Goal: Task Accomplishment & Management: Manage account settings

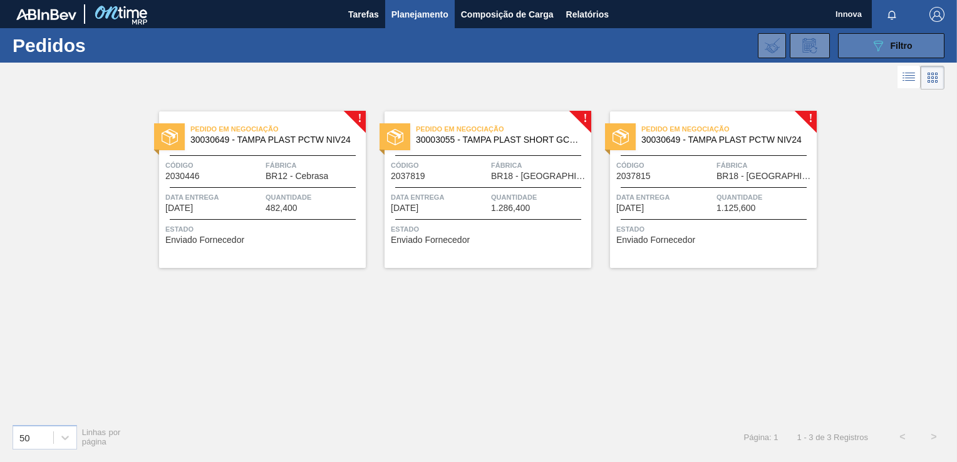
click at [880, 51] on icon "089F7B8B-B2A5-4AFE-B5C0-19BA573D28AC" at bounding box center [877, 45] width 15 height 15
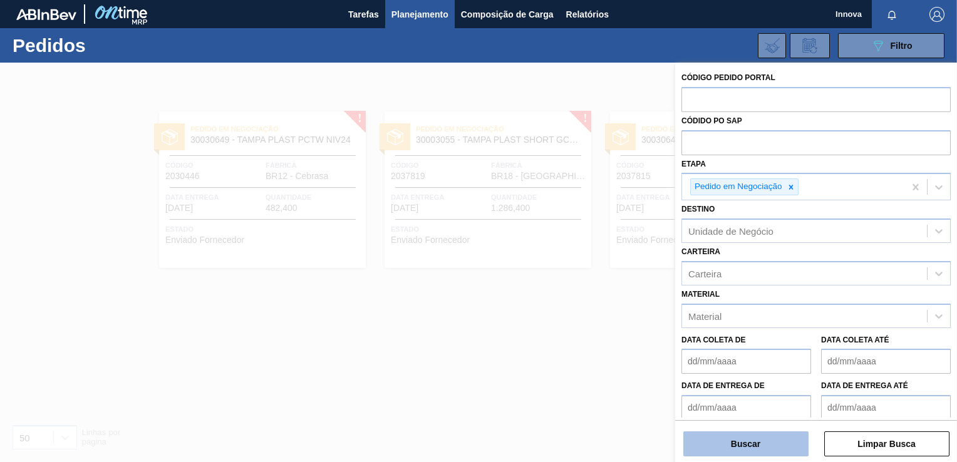
click at [759, 444] on button "Buscar" at bounding box center [745, 443] width 125 height 25
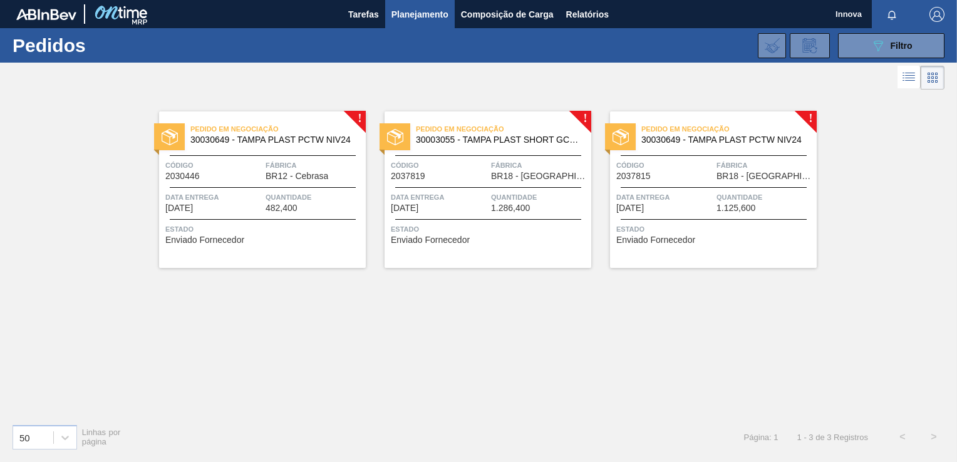
click at [519, 349] on div "! Pedido em Negociação 30030649 - TAMPA PLAST PCTW NIV24 Código 2030446 Fábrica…" at bounding box center [478, 253] width 957 height 321
click at [869, 51] on button "089F7B8B-B2A5-4AFE-B5C0-19BA573D28AC Filtro" at bounding box center [891, 45] width 106 height 25
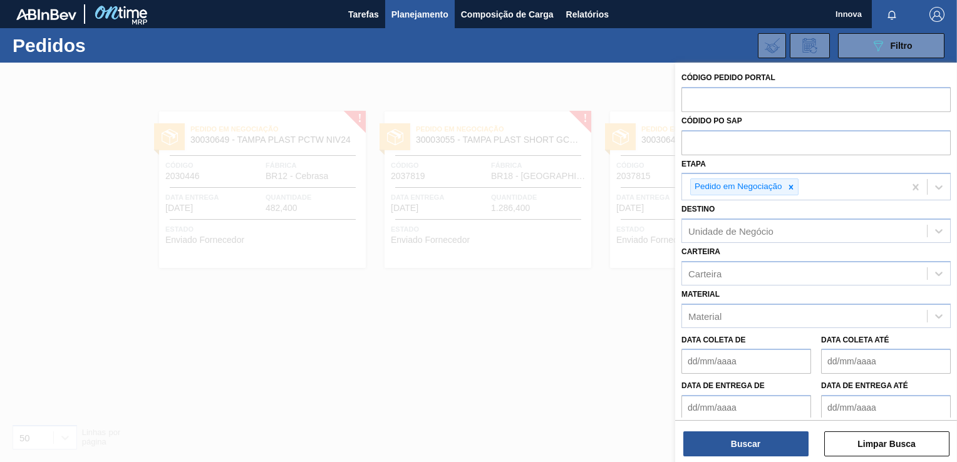
click at [761, 460] on div "Código Pedido Portal Códido PO SAP Etapa Pedido em Negociação Destino Unidade d…" at bounding box center [816, 264] width 282 height 402
click at [766, 453] on button "Buscar" at bounding box center [745, 443] width 125 height 25
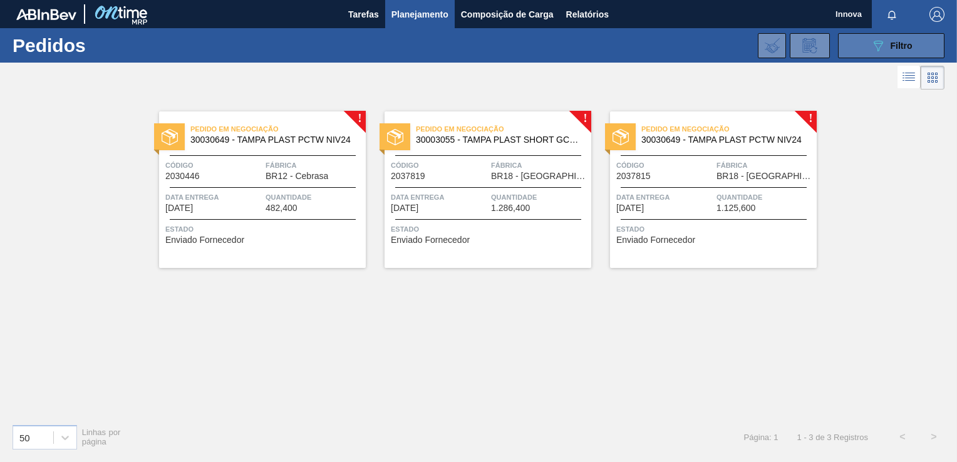
click at [899, 48] on span "Filtro" at bounding box center [901, 46] width 22 height 10
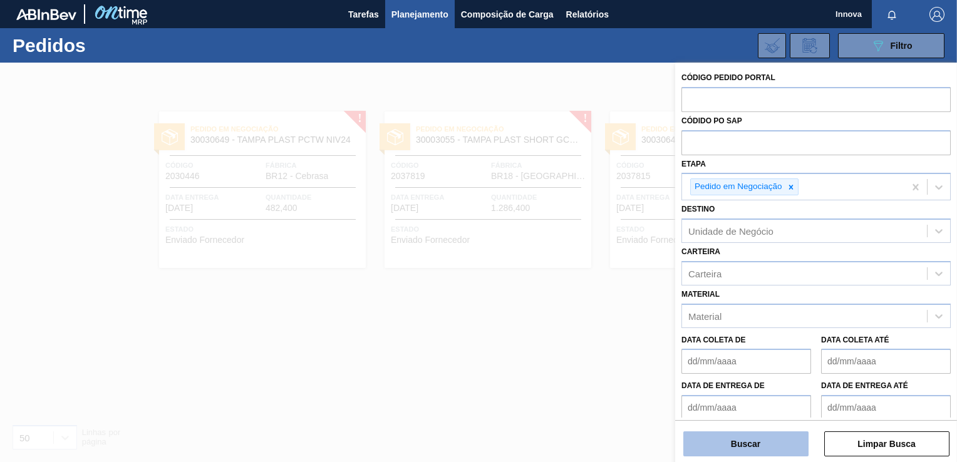
click at [748, 449] on button "Buscar" at bounding box center [745, 443] width 125 height 25
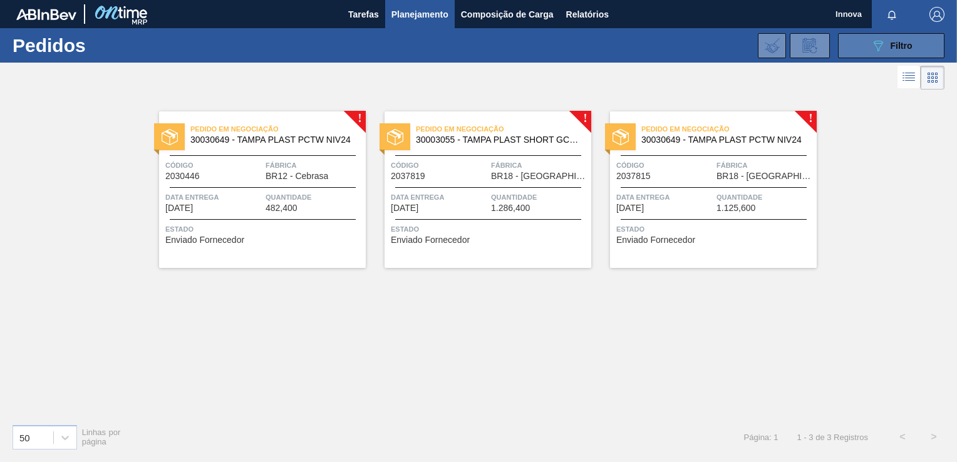
click at [857, 43] on button "089F7B8B-B2A5-4AFE-B5C0-19BA573D28AC Filtro" at bounding box center [891, 45] width 106 height 25
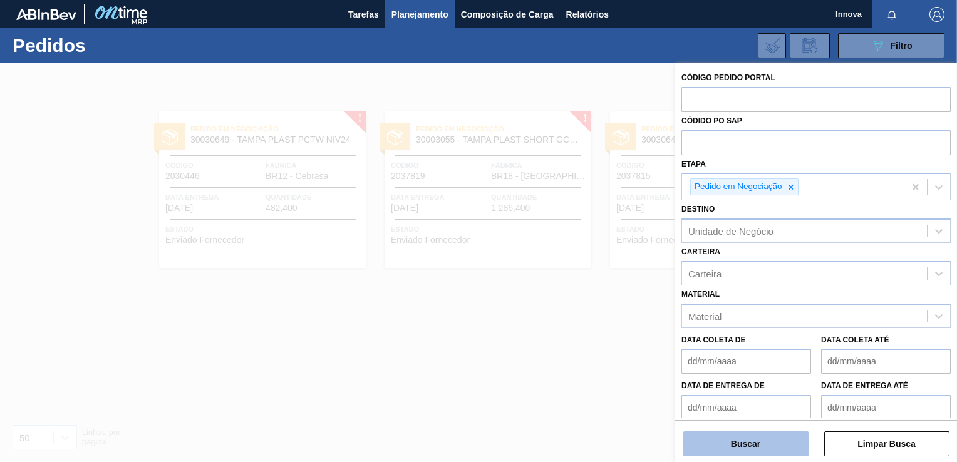
click at [771, 453] on button "Buscar" at bounding box center [745, 443] width 125 height 25
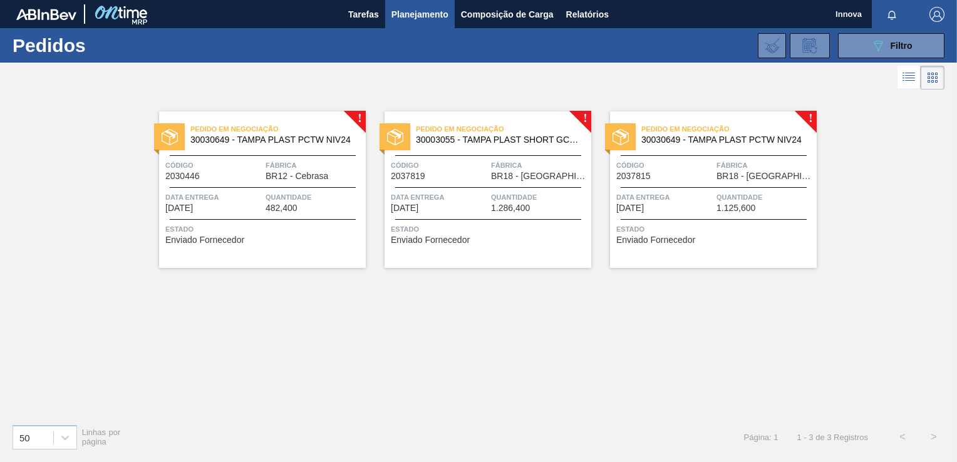
click at [270, 96] on div "! Pedido em Negociação 30030649 - TAMPA PLAST PCTW NIV24 Código 2030446 Fábrica…" at bounding box center [252, 180] width 225 height 175
click at [873, 41] on icon "089F7B8B-B2A5-4AFE-B5C0-19BA573D28AC" at bounding box center [877, 45] width 15 height 15
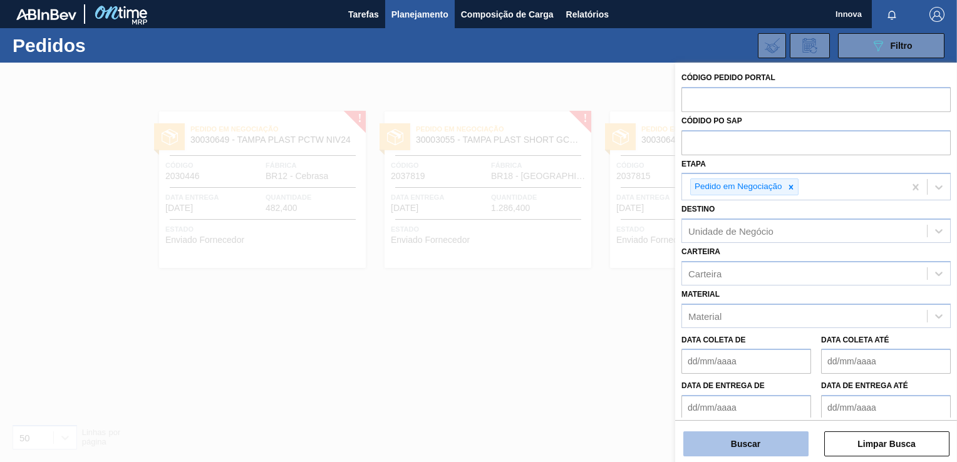
click at [763, 439] on button "Buscar" at bounding box center [745, 443] width 125 height 25
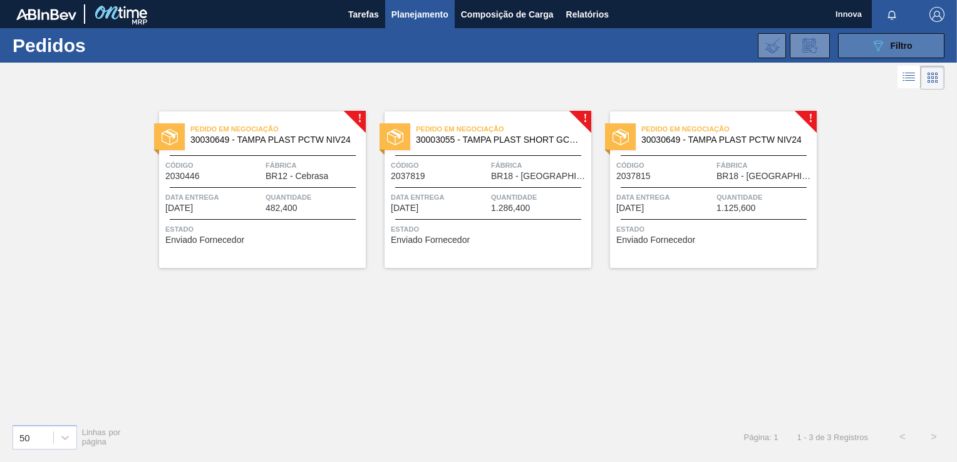
click at [922, 46] on button "089F7B8B-B2A5-4AFE-B5C0-19BA573D28AC Filtro" at bounding box center [891, 45] width 106 height 25
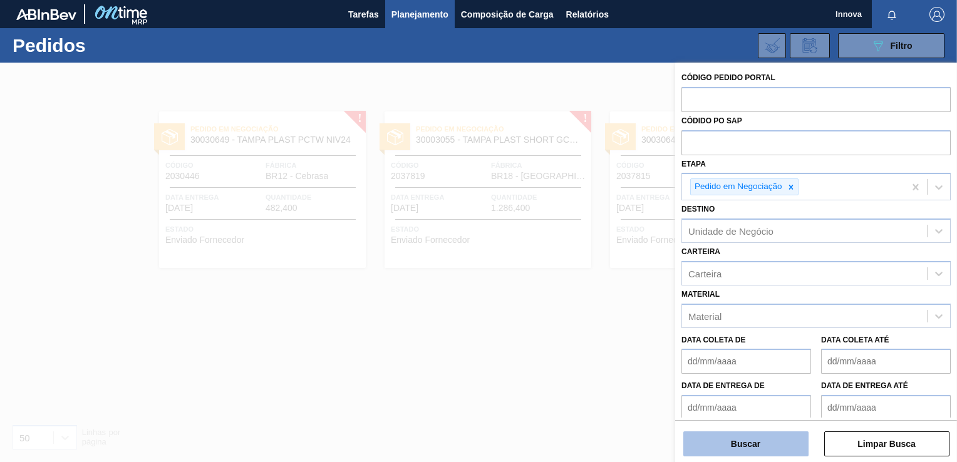
click at [726, 439] on button "Buscar" at bounding box center [745, 443] width 125 height 25
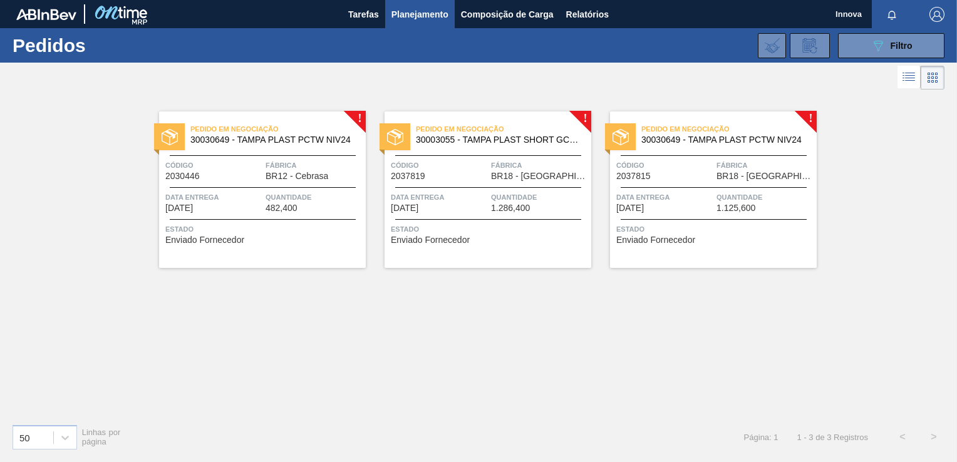
click at [251, 178] on div "Código 2030446" at bounding box center [213, 170] width 97 height 22
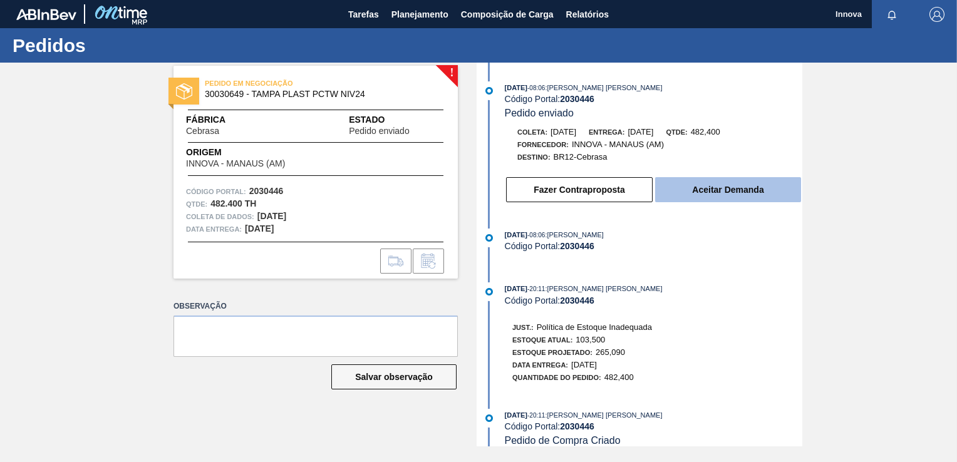
click at [689, 197] on button "Aceitar Demanda" at bounding box center [728, 189] width 146 height 25
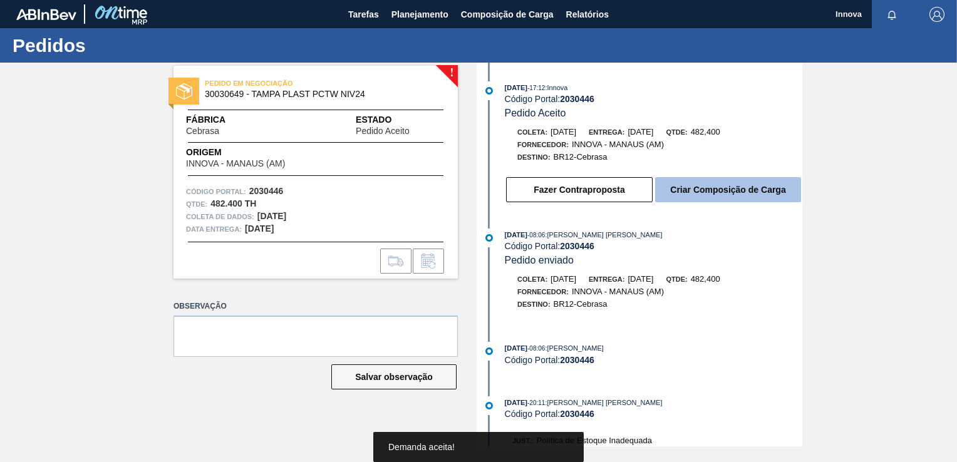
click at [711, 192] on button "Criar Composição de Carga" at bounding box center [728, 189] width 146 height 25
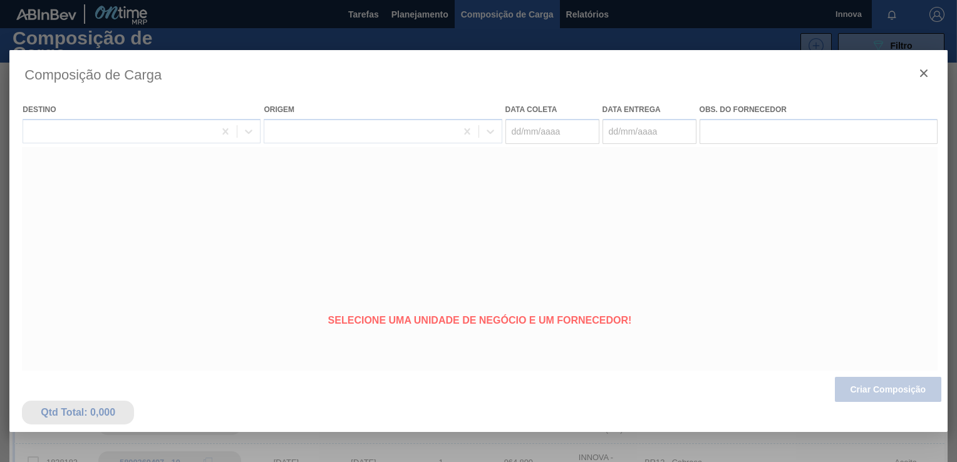
type coleta "[DATE]"
type entrega "[DATE]"
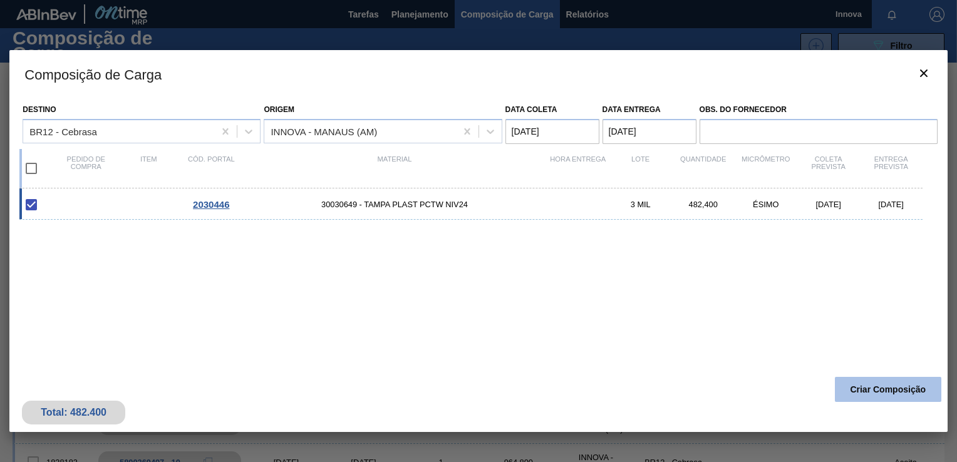
click at [884, 388] on button "Criar Composição" at bounding box center [888, 389] width 106 height 25
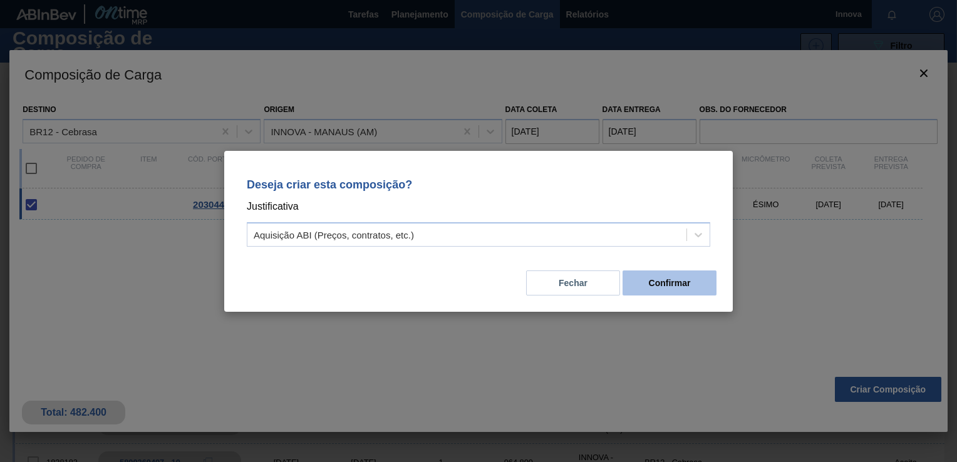
click at [691, 289] on button "Confirmar" at bounding box center [669, 282] width 94 height 25
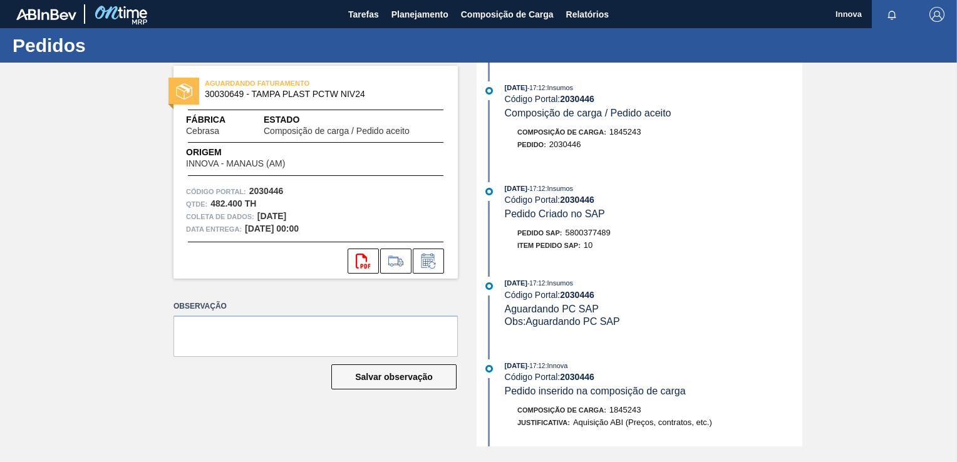
click at [604, 237] on span "5800377489" at bounding box center [587, 232] width 45 height 9
copy span "5800377489"
click at [574, 197] on strong "2030446" at bounding box center [577, 200] width 34 height 10
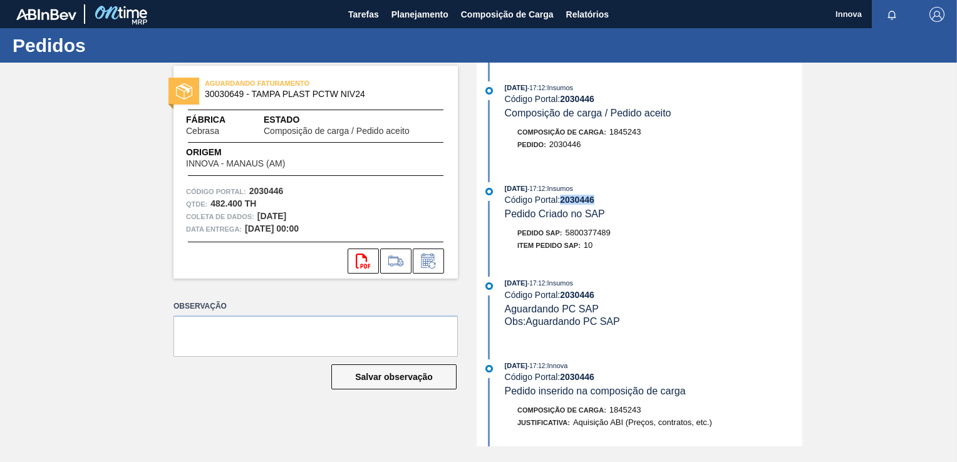
copy strong "2030446"
click at [415, 9] on span "Planejamento" at bounding box center [419, 14] width 57 height 15
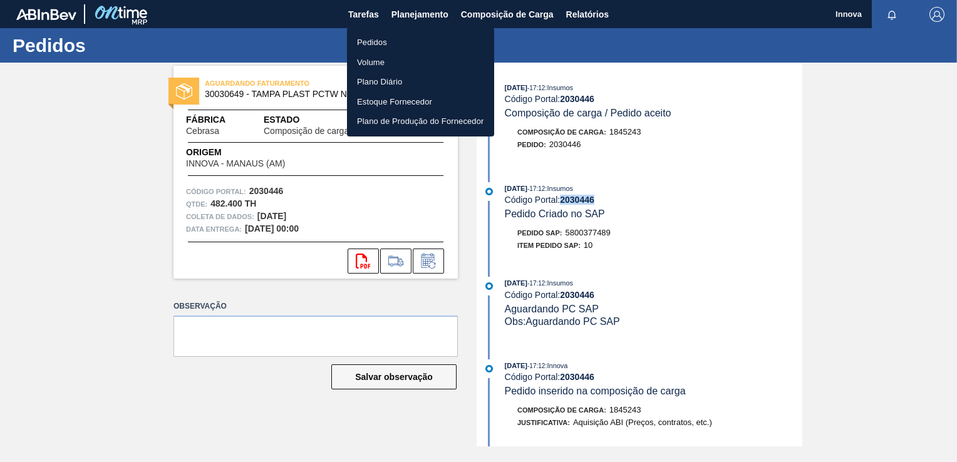
click at [387, 41] on li "Pedidos" at bounding box center [420, 43] width 147 height 20
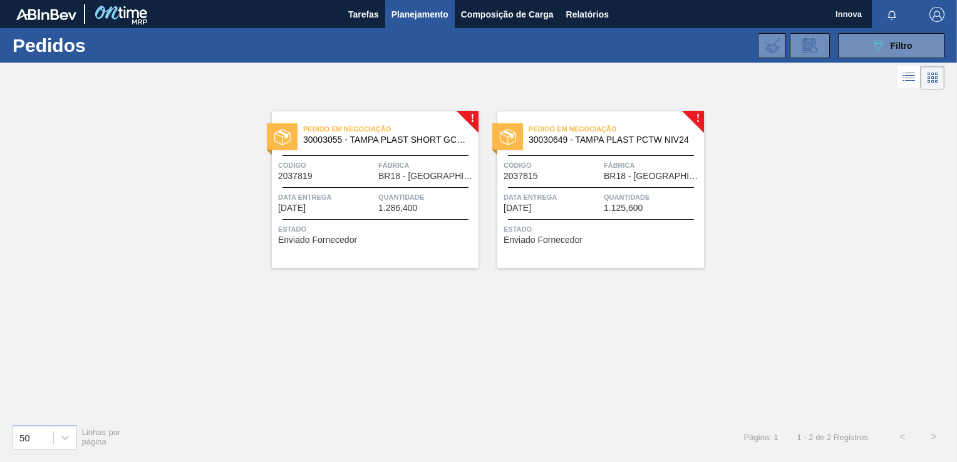
click at [412, 223] on span "Estado" at bounding box center [376, 229] width 197 height 13
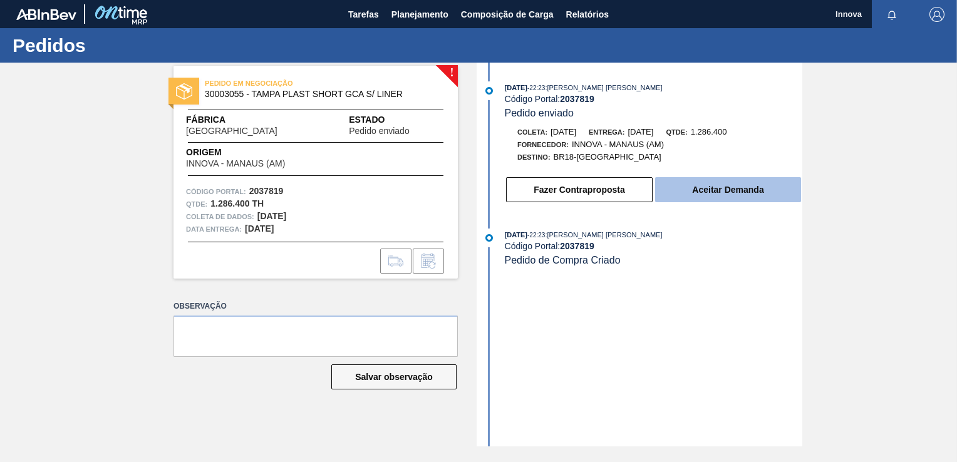
click at [688, 193] on button "Aceitar Demanda" at bounding box center [728, 189] width 146 height 25
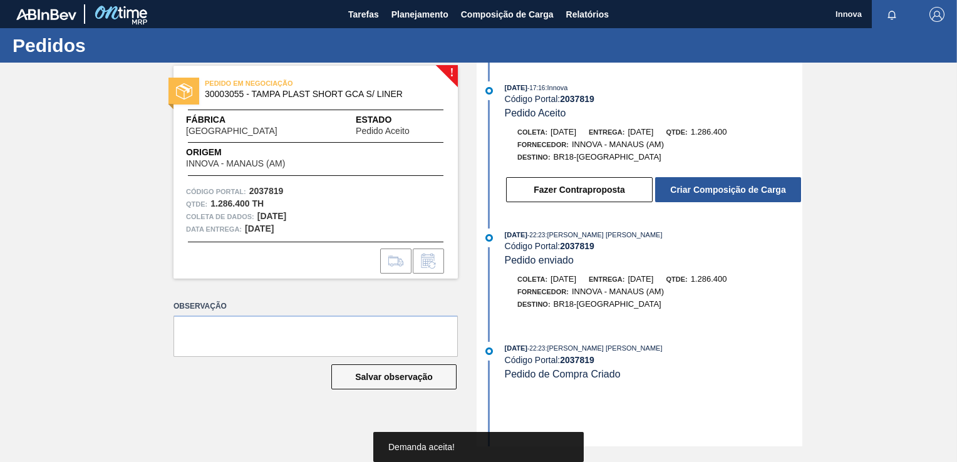
click at [706, 193] on button "Criar Composição de Carga" at bounding box center [728, 189] width 146 height 25
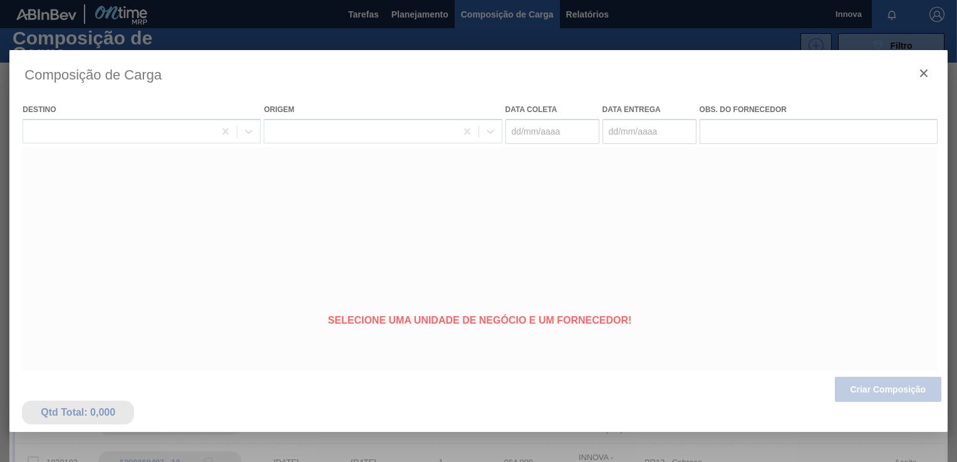
type coleta "[DATE]"
type entrega "[DATE]"
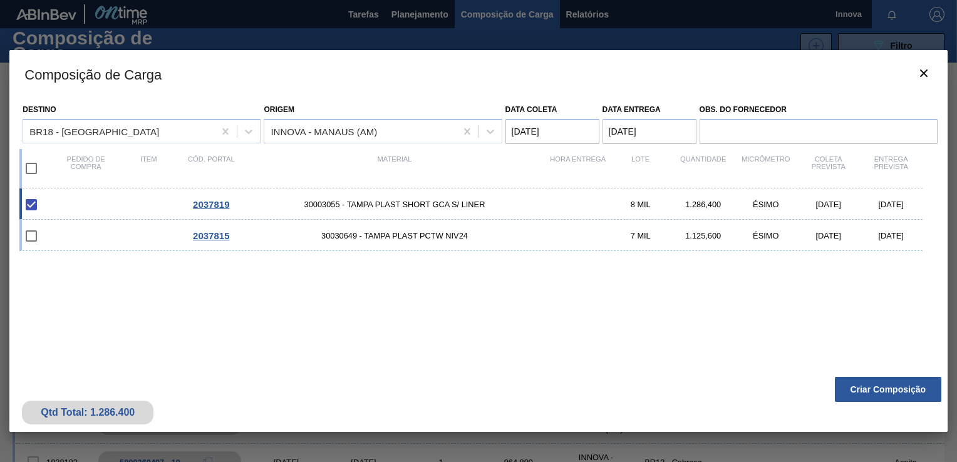
click at [883, 389] on button "Criar Composição" at bounding box center [888, 389] width 106 height 25
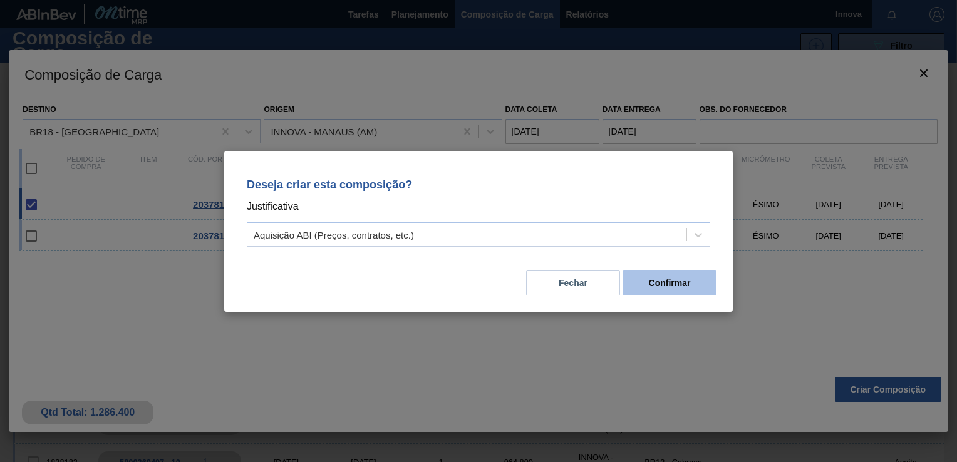
click at [674, 284] on button "Confirmar" at bounding box center [669, 282] width 94 height 25
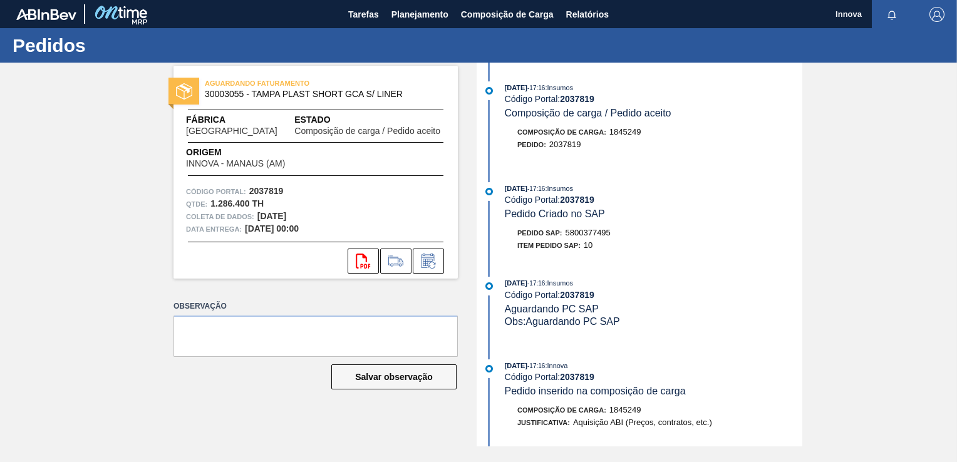
click at [583, 234] on span "5800377495" at bounding box center [587, 232] width 45 height 9
copy span "5800377495"
click at [572, 202] on strong "2037819" at bounding box center [577, 200] width 34 height 10
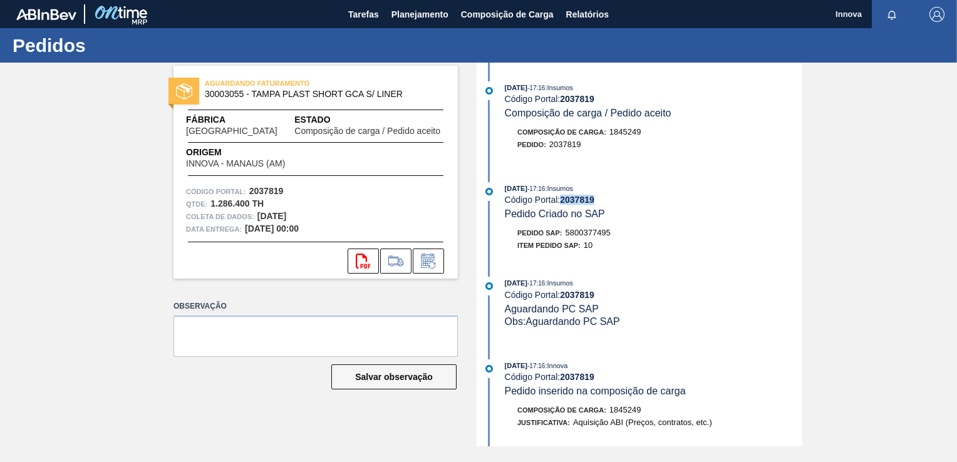
copy strong "2037819"
click at [415, 9] on span "Planejamento" at bounding box center [419, 14] width 57 height 15
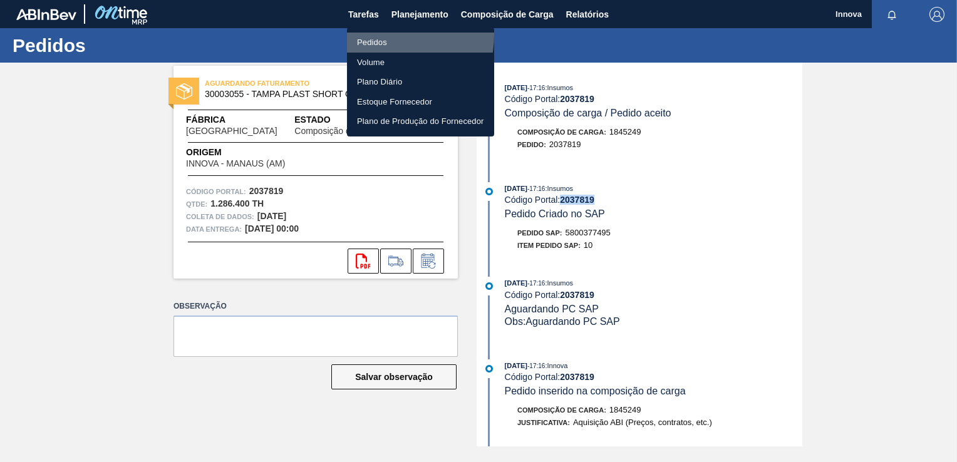
click at [379, 35] on li "Pedidos" at bounding box center [420, 43] width 147 height 20
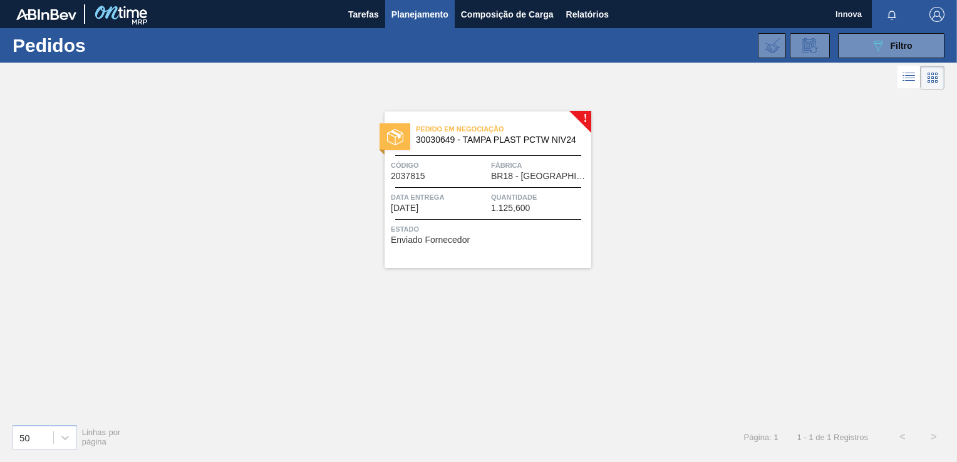
click at [448, 175] on div "Código 2037815" at bounding box center [439, 170] width 97 height 22
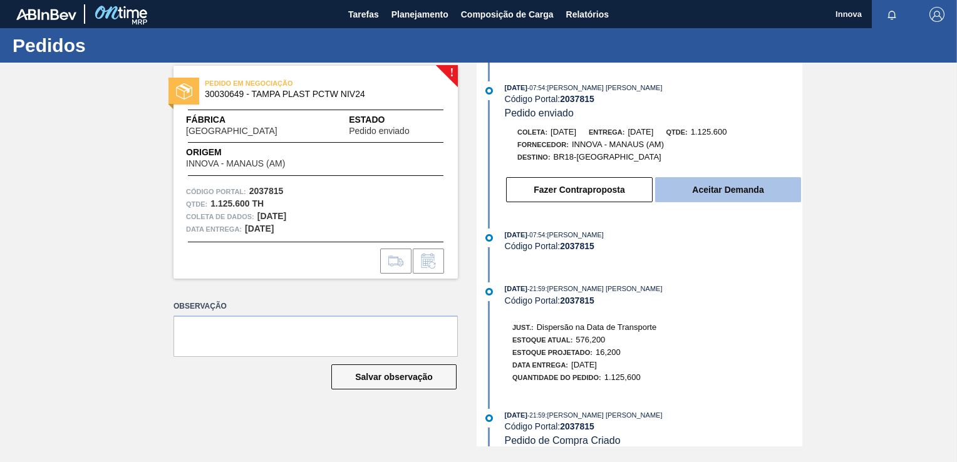
click at [689, 184] on button "Aceitar Demanda" at bounding box center [728, 189] width 146 height 25
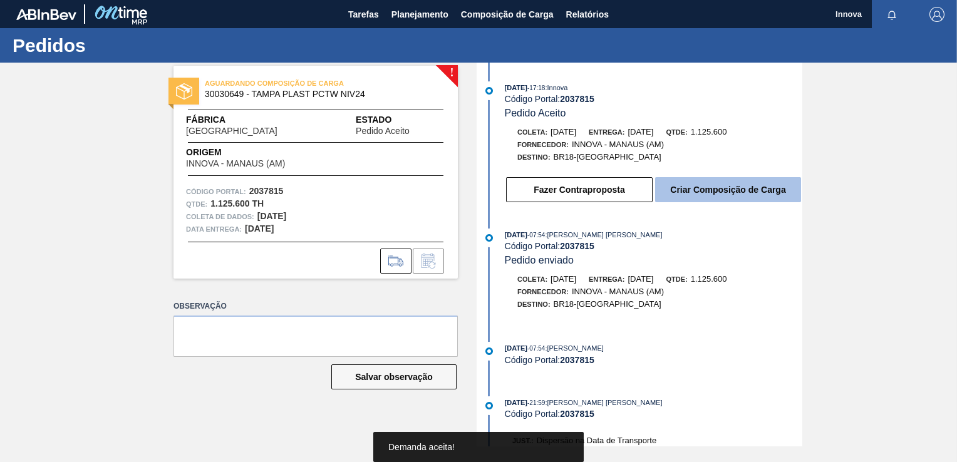
click at [700, 192] on button "Criar Composição de Carga" at bounding box center [728, 189] width 146 height 25
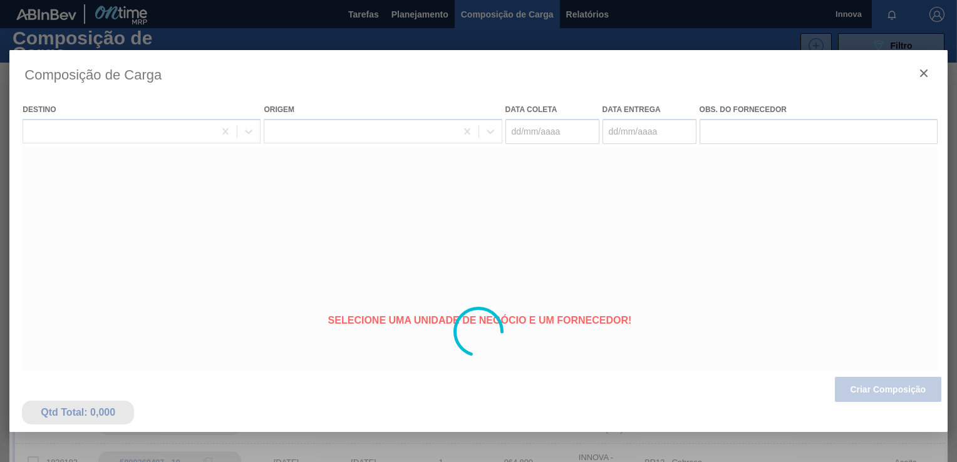
type coleta "[DATE]"
type entrega "[DATE]"
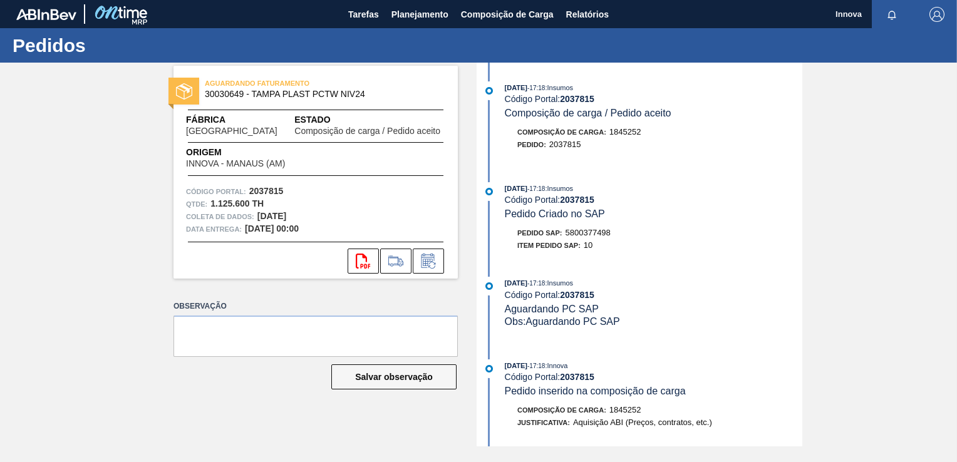
click at [585, 234] on span "5800377498" at bounding box center [587, 232] width 45 height 9
copy span "5800377498"
click at [575, 201] on strong "2037815" at bounding box center [577, 200] width 34 height 10
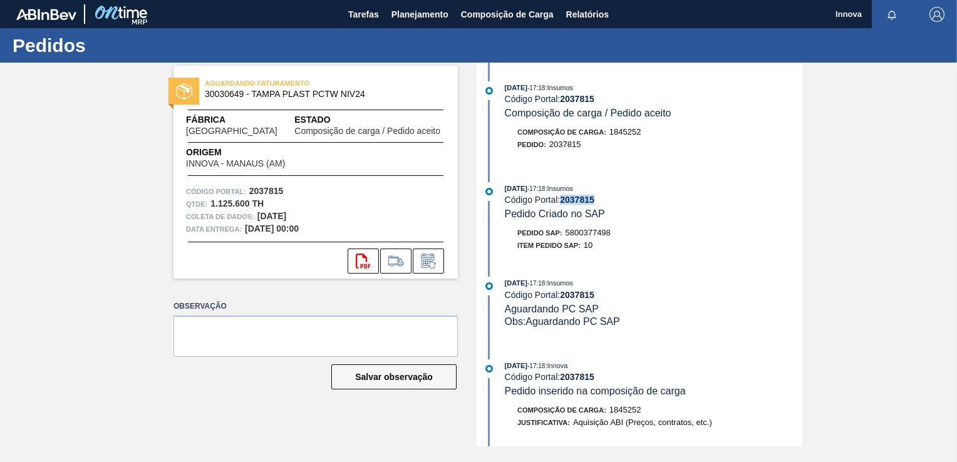
copy strong "2037815"
click at [116, 149] on div "AGUARDANDO FATURAMENTO 30030649 - TAMPA PLAST PCTW NIV24 Fábrica Pernambuco Est…" at bounding box center [478, 255] width 957 height 384
click at [429, 13] on span "Planejamento" at bounding box center [419, 14] width 57 height 15
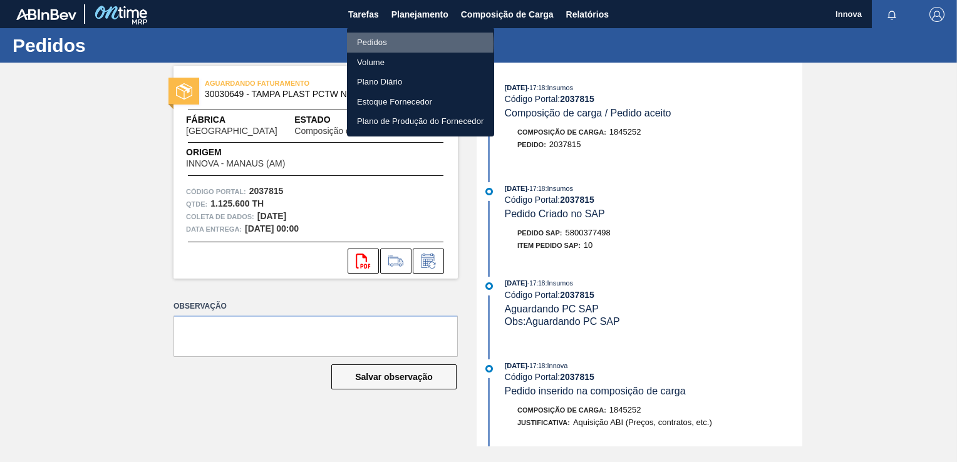
click at [371, 44] on li "Pedidos" at bounding box center [420, 43] width 147 height 20
